Goal: Check status: Check status

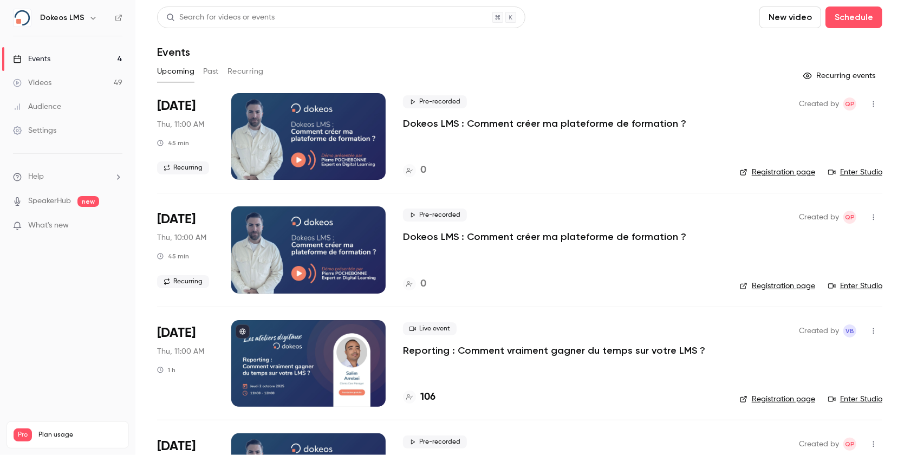
click at [427, 402] on h4 "106" at bounding box center [428, 397] width 15 height 15
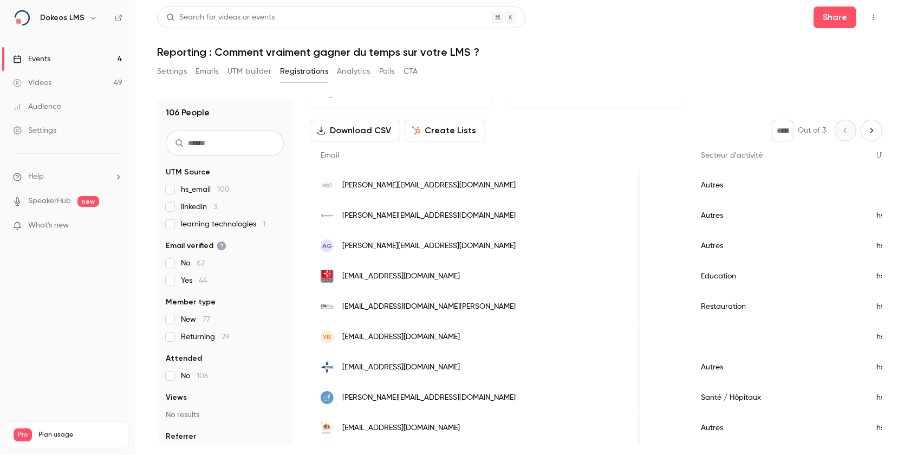
scroll to position [30, 0]
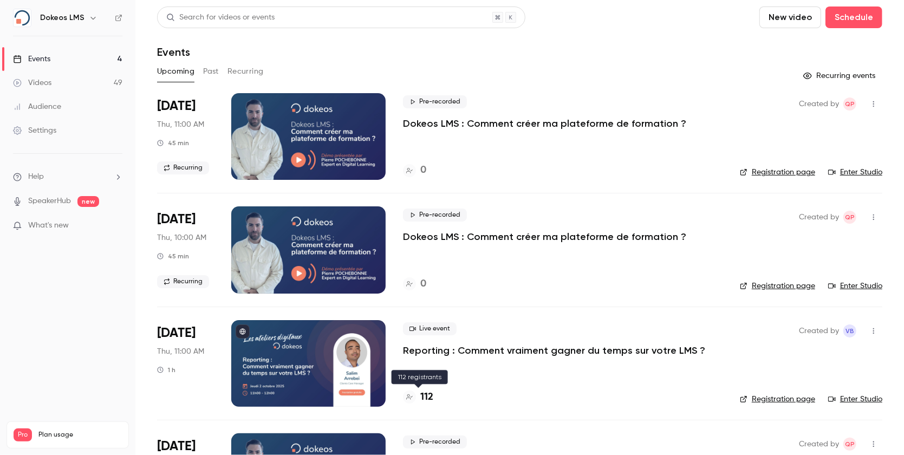
click at [429, 401] on h4 "112" at bounding box center [427, 397] width 13 height 15
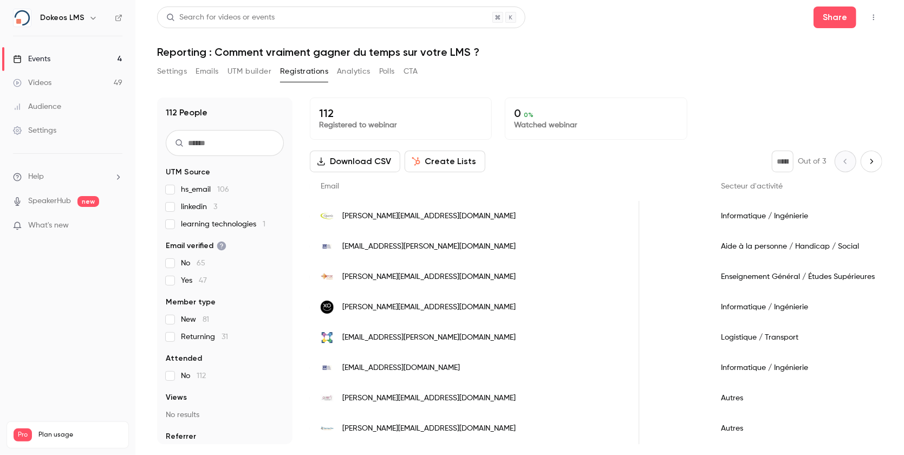
scroll to position [0, 773]
